Goal: Manage account settings

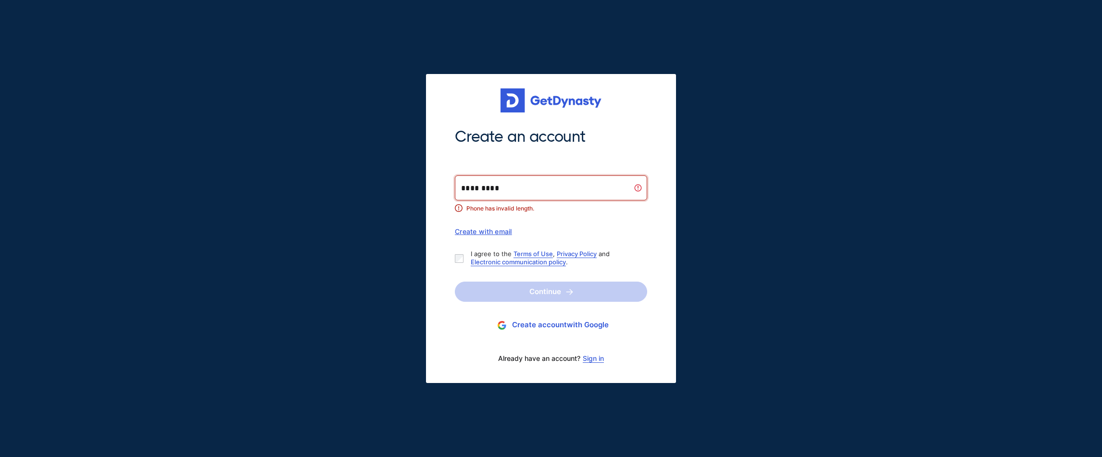
type input "**********"
drag, startPoint x: 507, startPoint y: 183, endPoint x: 426, endPoint y: 187, distance: 80.4
click at [426, 187] on div "**********" at bounding box center [551, 228] width 250 height 309
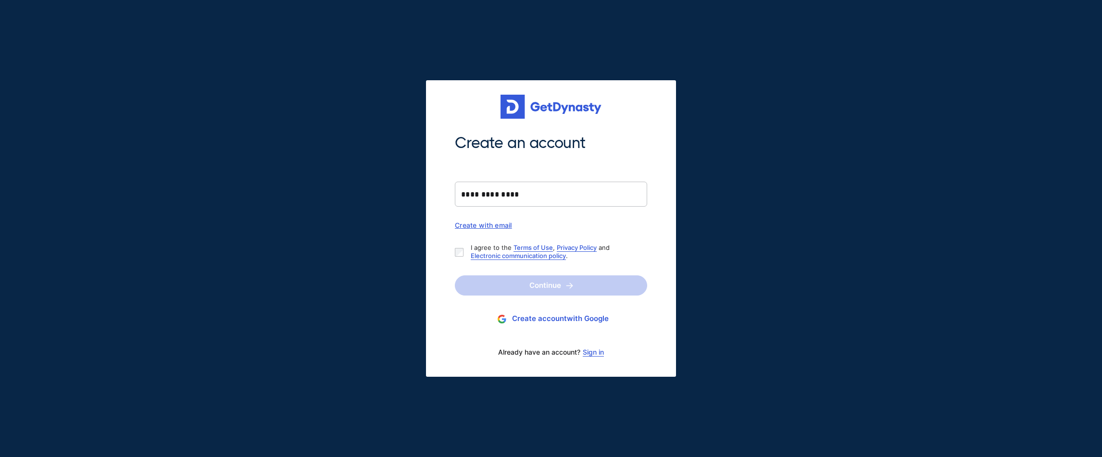
type input "**********"
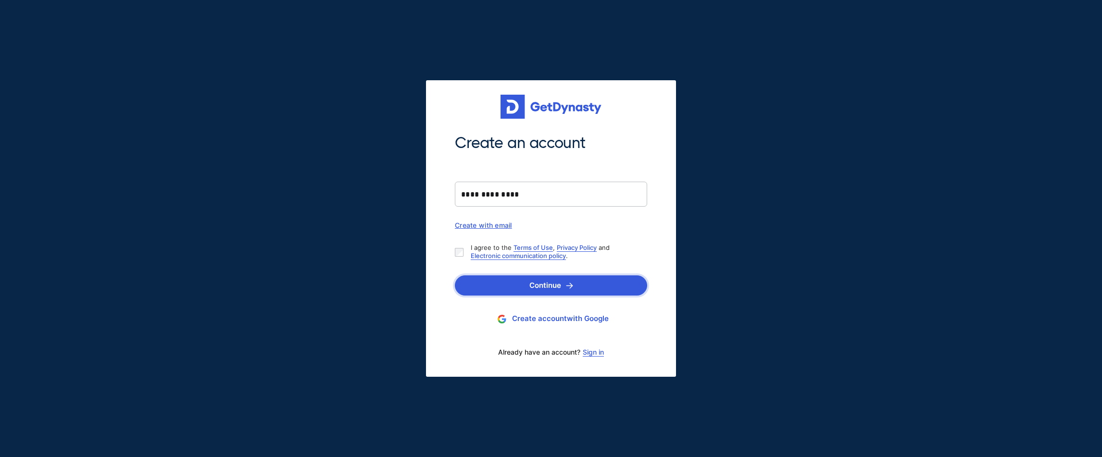
click at [542, 285] on button "Continue" at bounding box center [551, 285] width 192 height 20
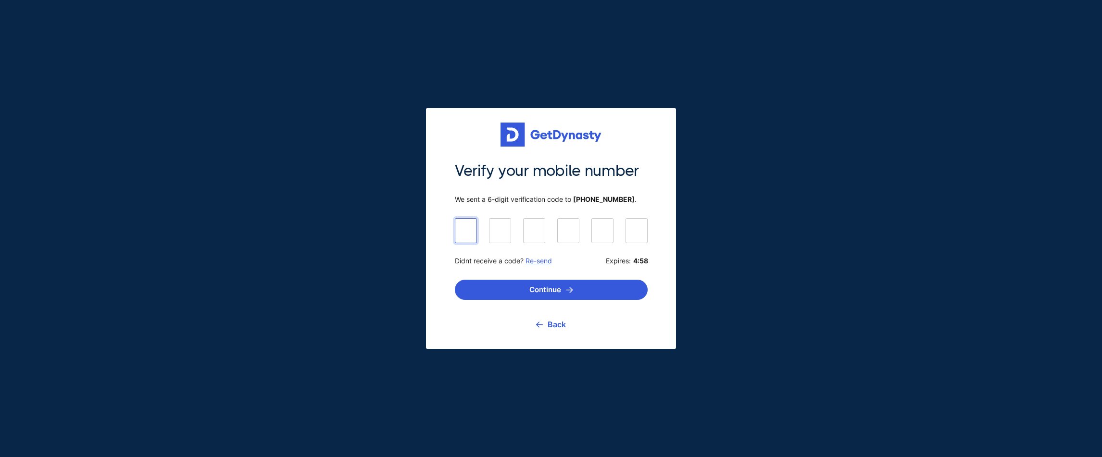
click at [468, 235] on input at bounding box center [551, 230] width 193 height 24
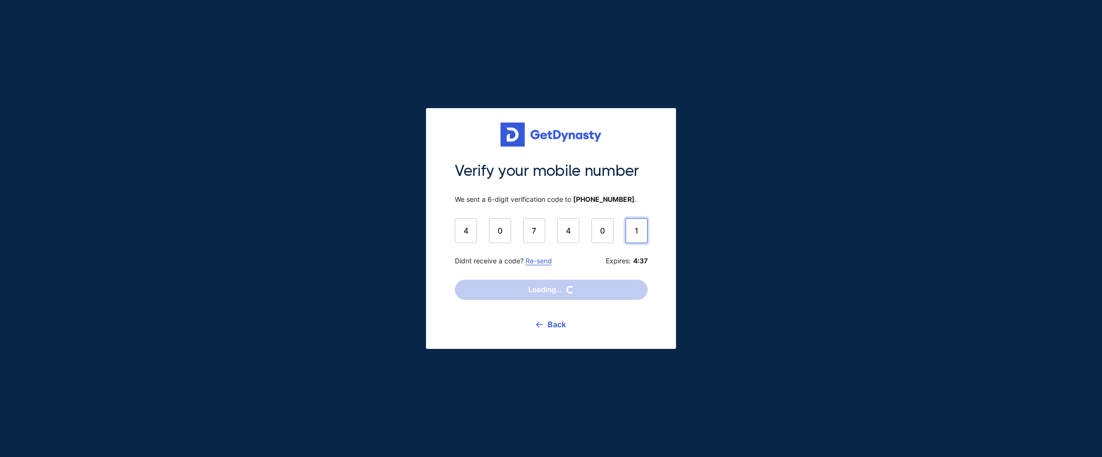
type input "******"
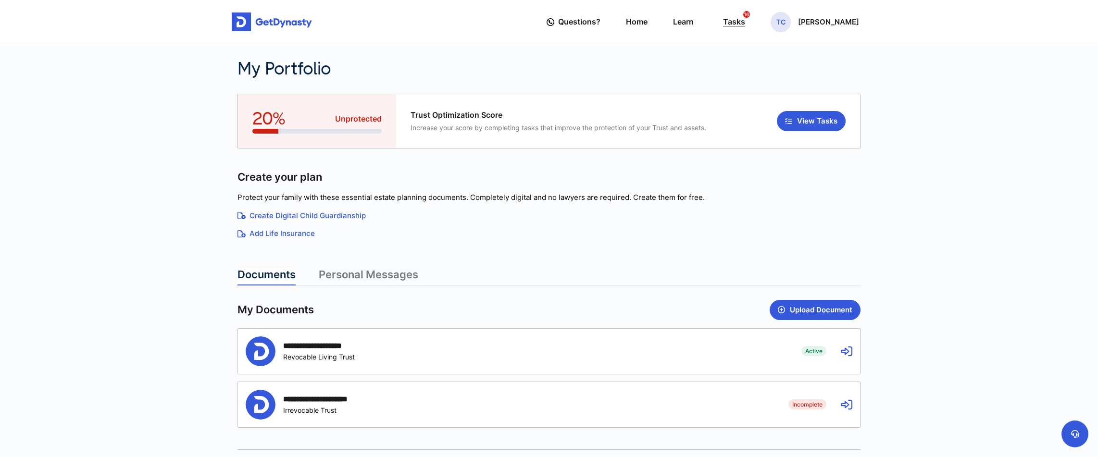
click at [745, 20] on div "Tasks 16" at bounding box center [734, 22] width 22 height 18
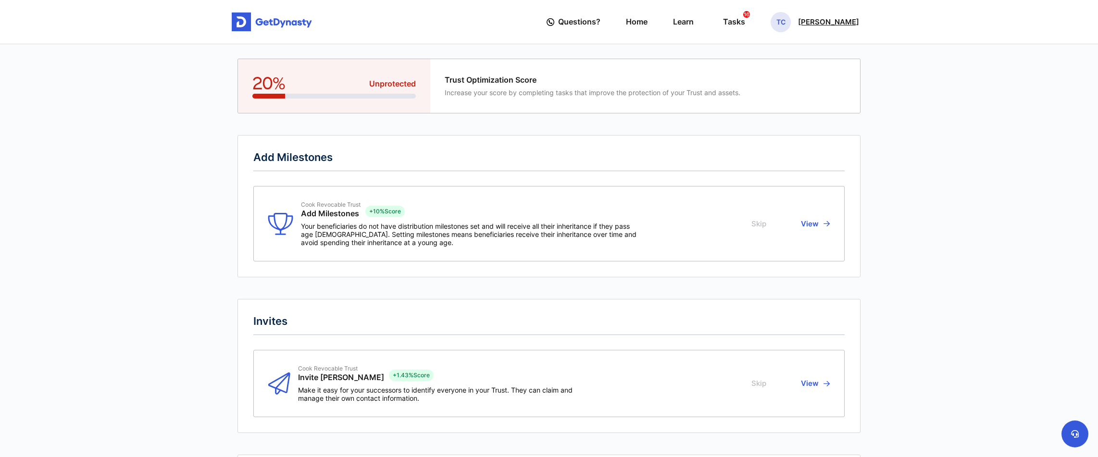
click at [837, 22] on p "[PERSON_NAME]" at bounding box center [828, 22] width 61 height 8
click at [802, 79] on link "My Portfolio" at bounding box center [782, 80] width 76 height 25
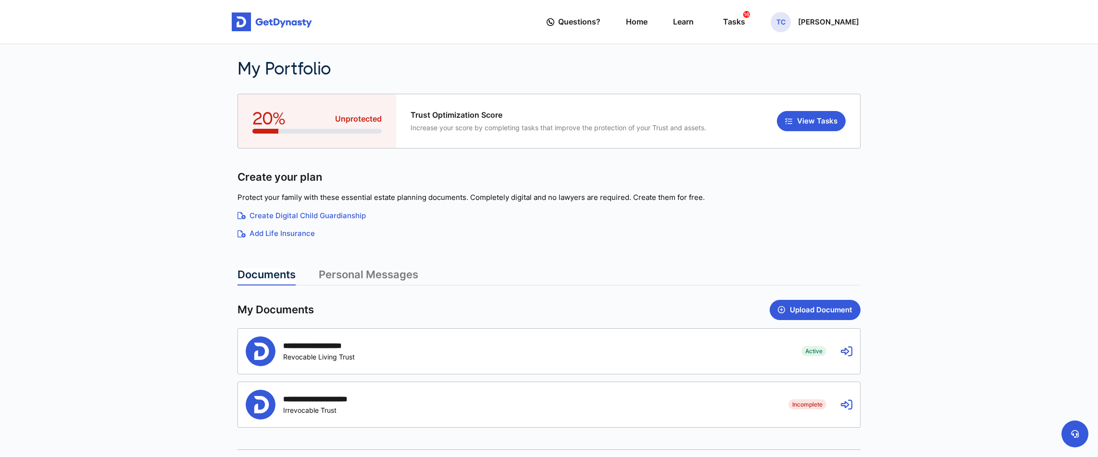
click at [336, 347] on div "**********" at bounding box center [323, 345] width 81 height 9
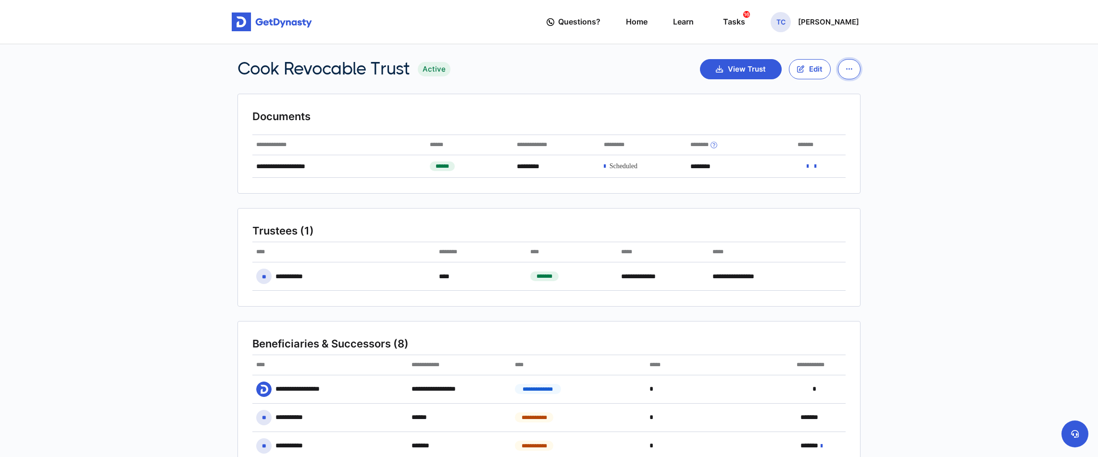
click at [849, 71] on icon "button" at bounding box center [849, 68] width 6 height 7
click at [518, 77] on div "Cook Revocable Trust Active View Trust Edit View Past Trusts" at bounding box center [549, 69] width 623 height 21
click at [583, 65] on div "Cook Revocable Trust Active View Trust Edit View Past Trusts" at bounding box center [549, 69] width 623 height 21
click at [648, 21] on link "Home" at bounding box center [637, 21] width 22 height 27
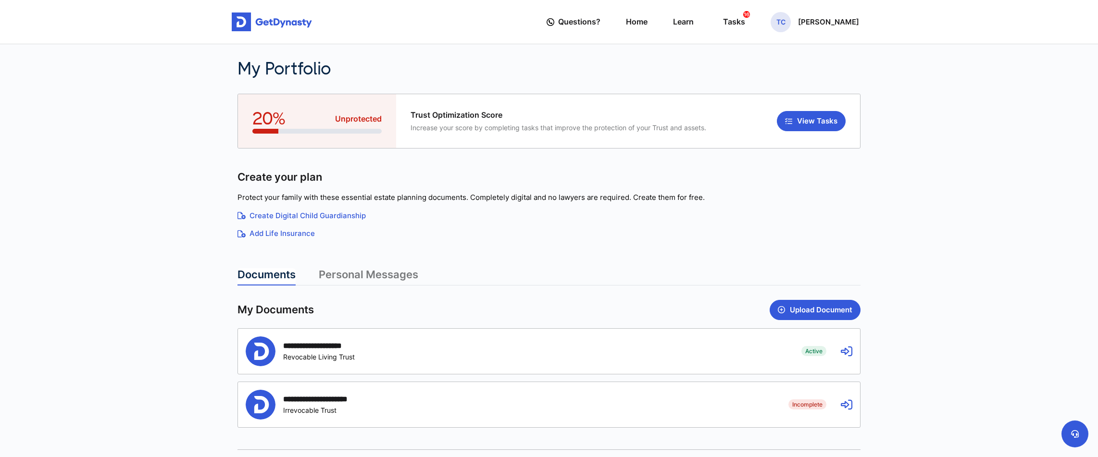
click at [344, 274] on link "Personal Messages" at bounding box center [369, 276] width 100 height 17
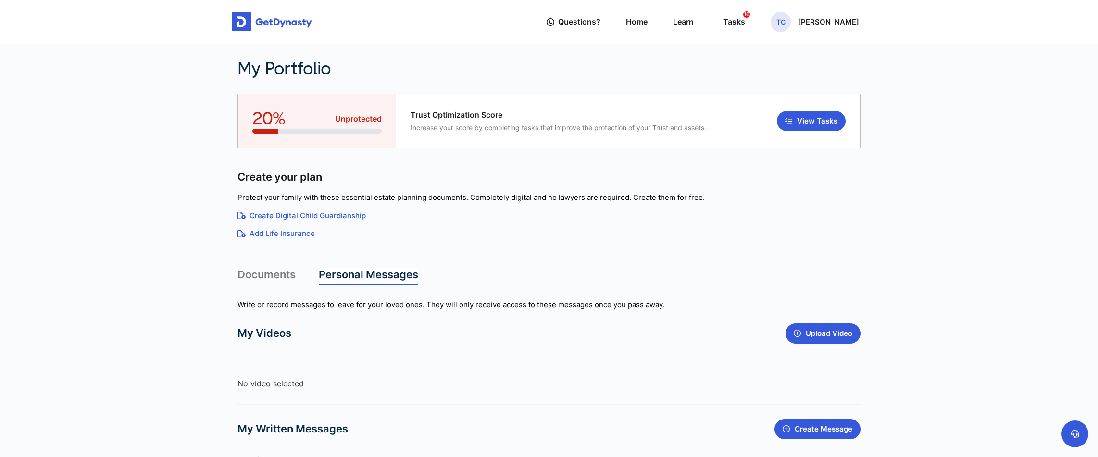
click at [286, 271] on link "Documents" at bounding box center [267, 276] width 58 height 17
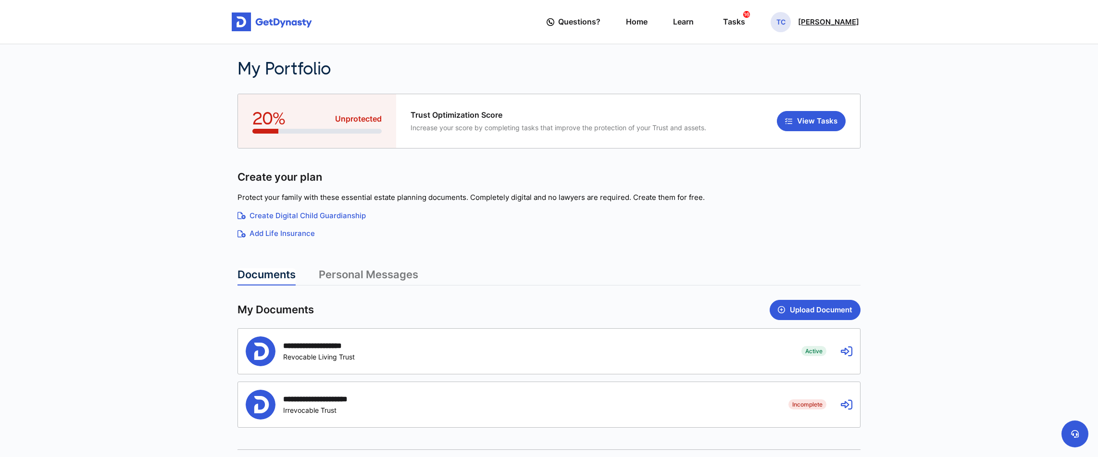
click at [840, 29] on div "TC Tyrone Cook" at bounding box center [815, 22] width 88 height 20
click at [805, 60] on link "Profile" at bounding box center [782, 55] width 76 height 25
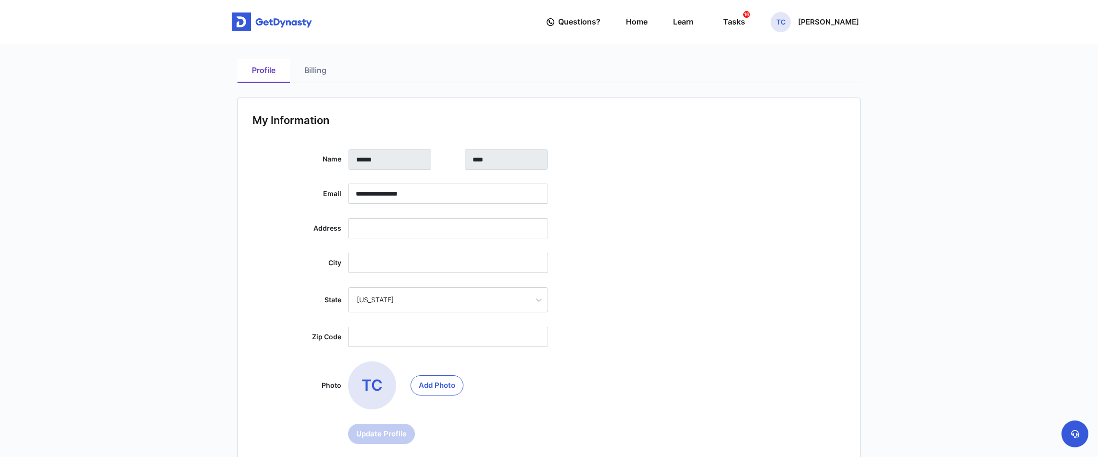
click at [308, 75] on link "Billing" at bounding box center [315, 71] width 51 height 25
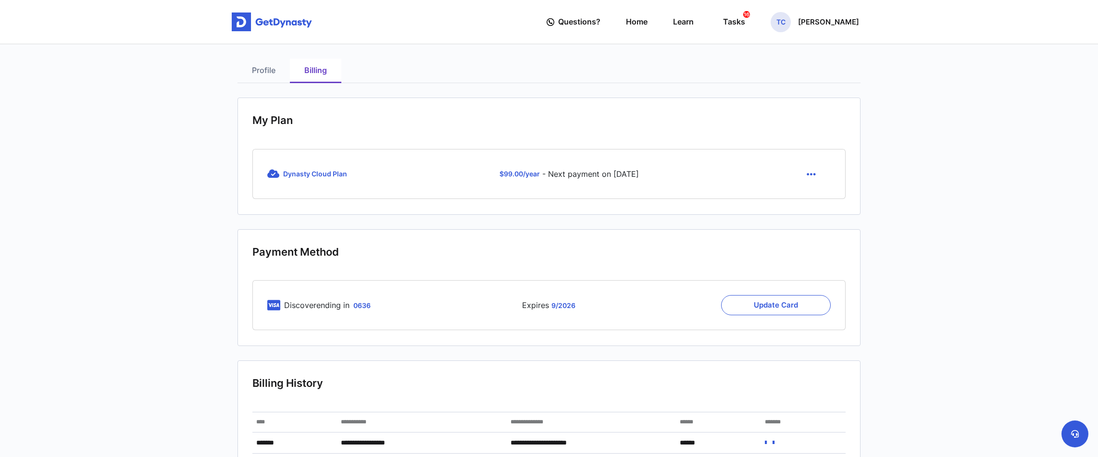
click at [809, 175] on icon "button" at bounding box center [811, 174] width 9 height 11
click at [316, 175] on span "Dynasty Cloud Plan" at bounding box center [315, 174] width 64 height 8
click at [811, 176] on icon "button" at bounding box center [811, 174] width 9 height 11
click at [811, 196] on link "Cancel" at bounding box center [812, 196] width 40 height 15
click at [812, 171] on icon "button" at bounding box center [811, 174] width 9 height 11
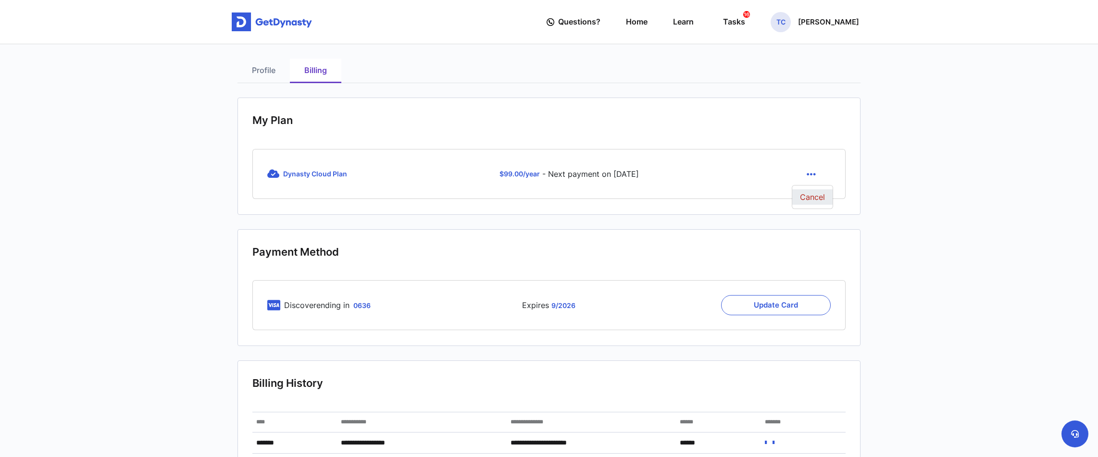
click at [808, 200] on link "Cancel" at bounding box center [812, 196] width 40 height 15
click at [807, 175] on icon "button" at bounding box center [811, 174] width 9 height 11
click at [813, 195] on link "Cancel" at bounding box center [812, 196] width 40 height 15
click at [256, 65] on link "Profile" at bounding box center [264, 71] width 52 height 25
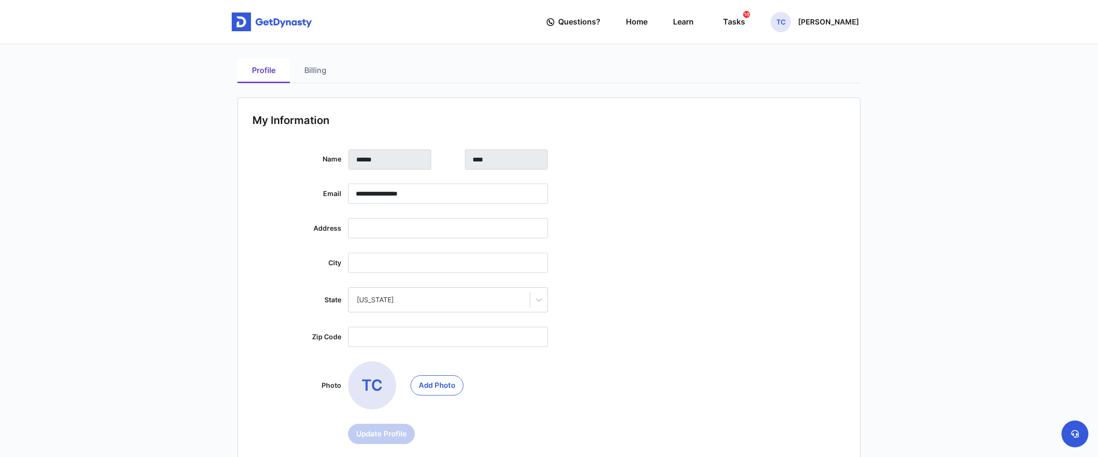
click at [322, 69] on link "Billing" at bounding box center [315, 71] width 51 height 25
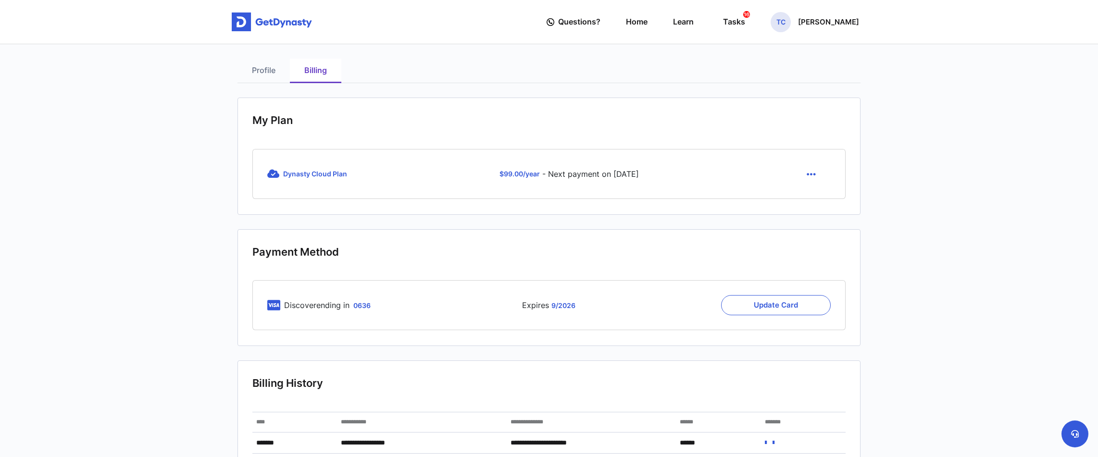
click at [809, 175] on icon "button" at bounding box center [811, 174] width 9 height 11
click at [813, 197] on link "Cancel" at bounding box center [812, 196] width 40 height 15
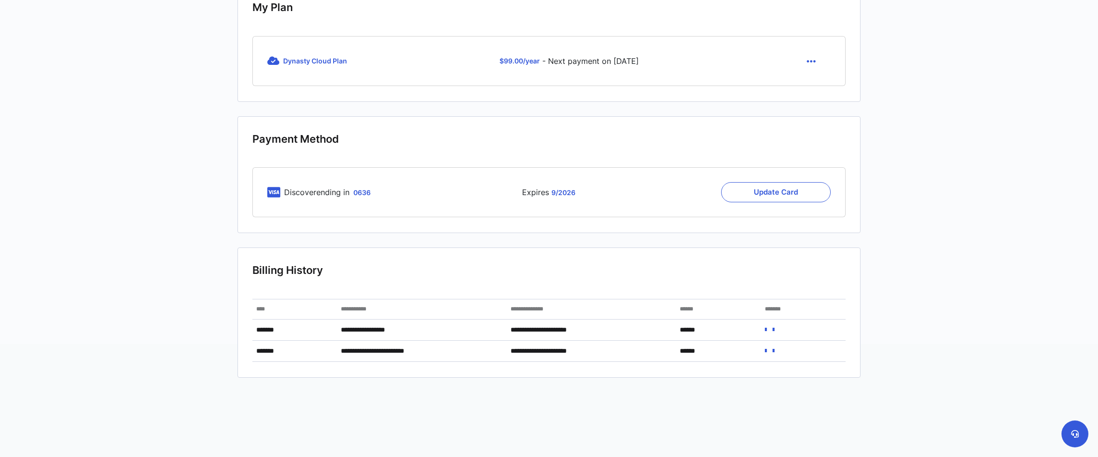
scroll to position [143, 0]
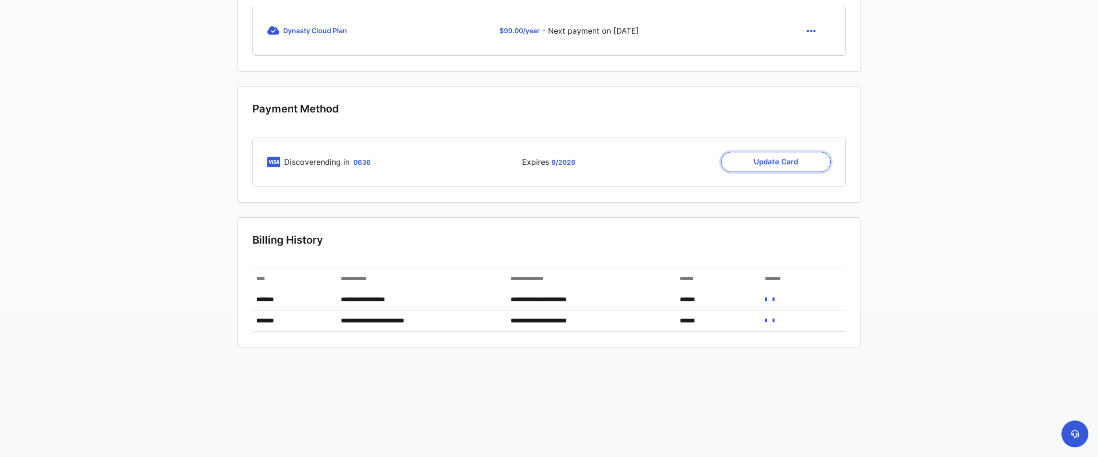
click at [743, 163] on button "Update Card" at bounding box center [776, 162] width 110 height 20
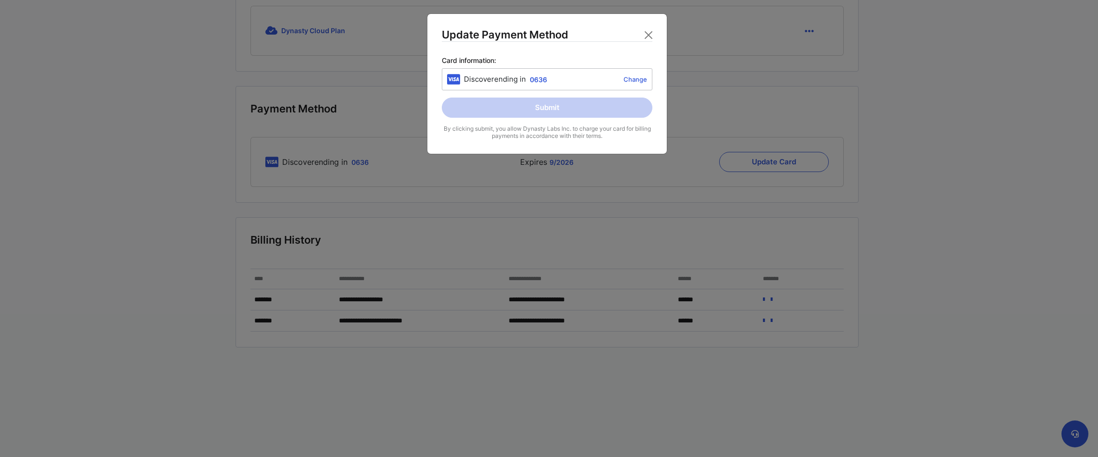
click at [633, 80] on link "Change" at bounding box center [599, 79] width 96 height 8
click at [648, 37] on button "Close" at bounding box center [648, 34] width 15 height 15
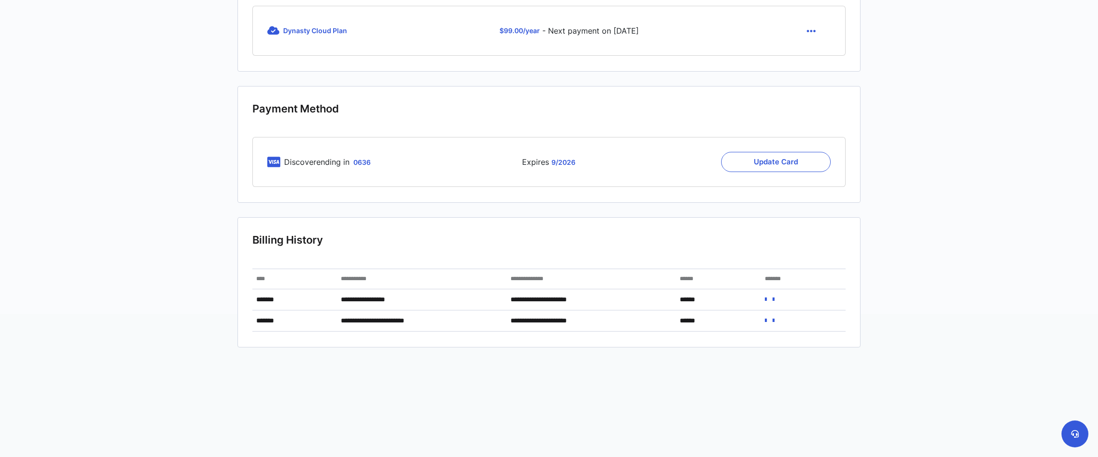
click at [492, 149] on div "Discover ending in 0636 Expires 9 / 2026 Update Card" at bounding box center [548, 162] width 593 height 50
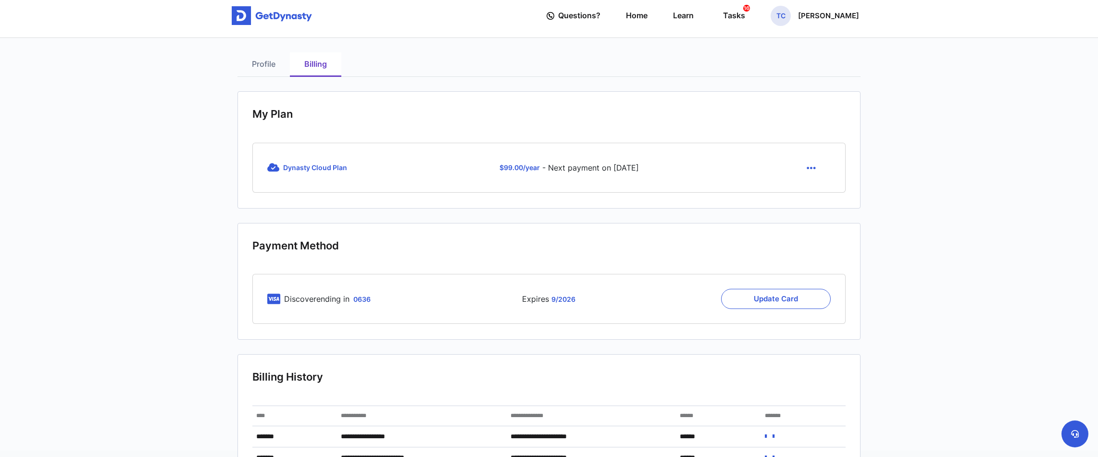
scroll to position [0, 0]
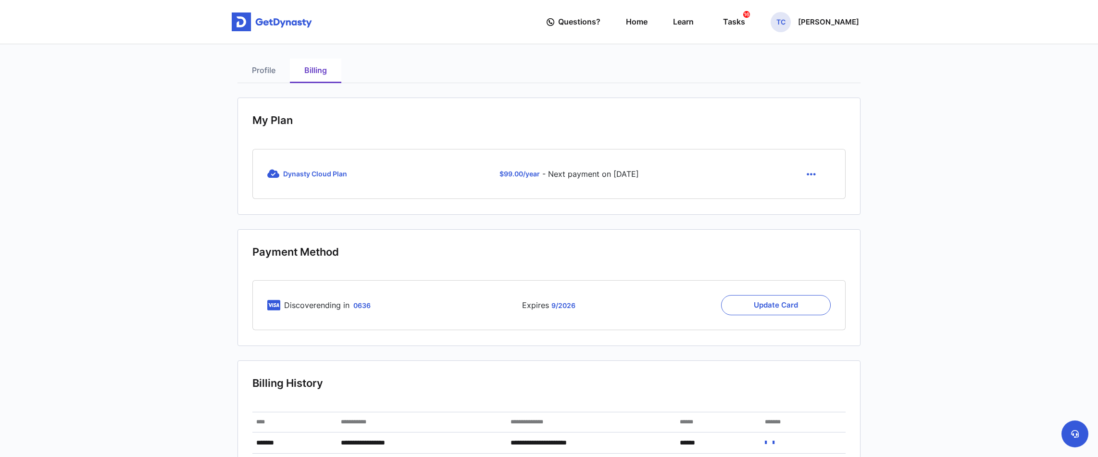
click at [261, 71] on link "Profile" at bounding box center [264, 71] width 52 height 25
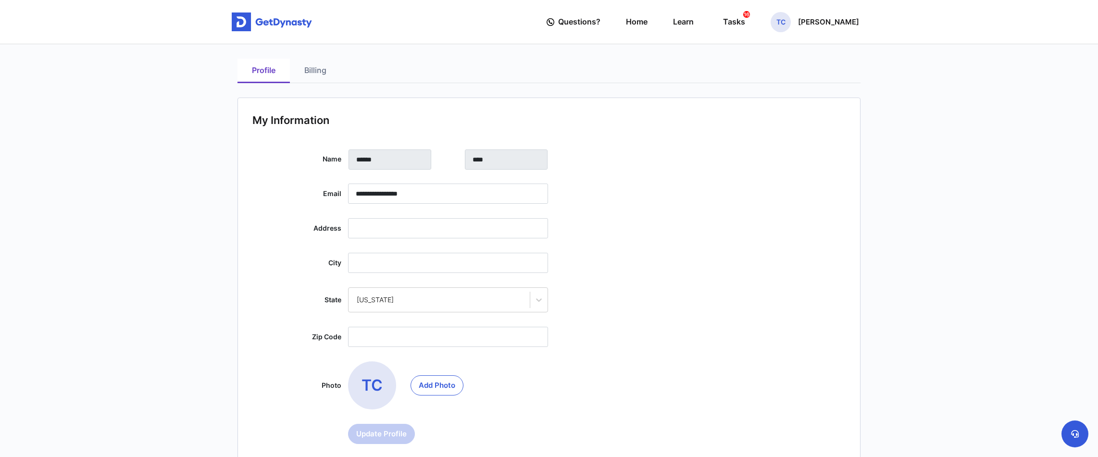
click at [269, 26] on img at bounding box center [272, 22] width 80 height 19
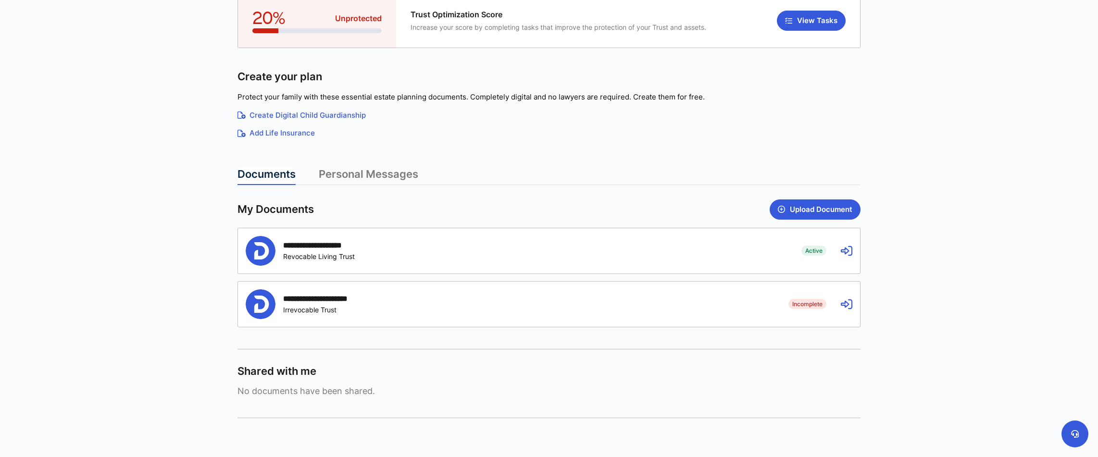
scroll to position [172, 0]
